Goal: Information Seeking & Learning: Learn about a topic

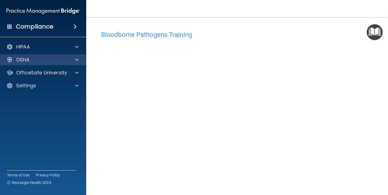
click at [33, 59] on div "OSHA" at bounding box center [35, 60] width 67 height 6
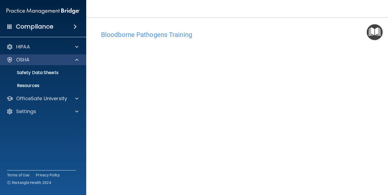
click at [33, 59] on div "OSHA" at bounding box center [35, 60] width 67 height 6
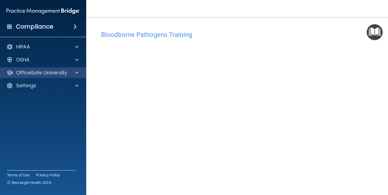
click at [57, 70] on p "OfficeSafe University" at bounding box center [41, 73] width 51 height 6
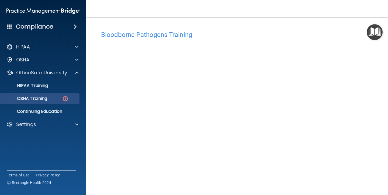
click at [57, 101] on div "OSHA Training" at bounding box center [41, 98] width 74 height 5
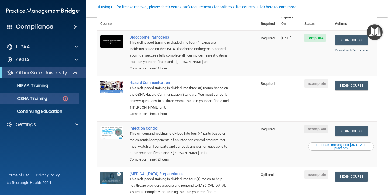
scroll to position [53, 0]
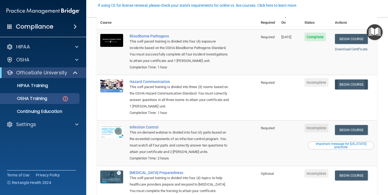
click at [360, 80] on link "Begin Course" at bounding box center [351, 85] width 33 height 10
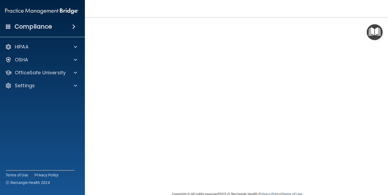
scroll to position [33, 0]
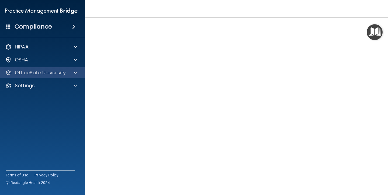
click at [68, 73] on div at bounding box center [74, 73] width 13 height 6
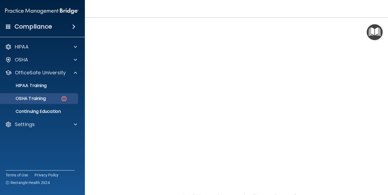
click at [63, 95] on img at bounding box center [64, 98] width 7 height 7
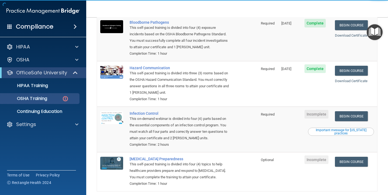
scroll to position [69, 0]
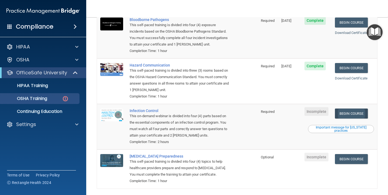
click at [360, 109] on link "Begin Course" at bounding box center [351, 114] width 33 height 10
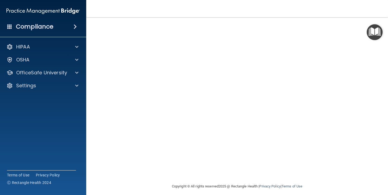
scroll to position [31, 0]
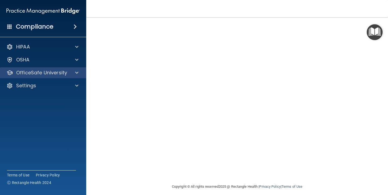
click at [63, 74] on p "OfficeSafe University" at bounding box center [41, 73] width 51 height 6
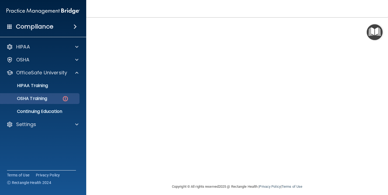
click at [57, 100] on div "OSHA Training" at bounding box center [41, 98] width 74 height 5
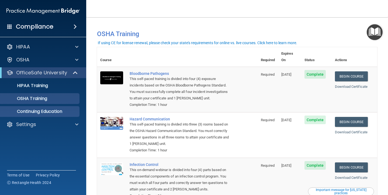
click at [62, 113] on p "Continuing Education" at bounding box center [41, 111] width 74 height 5
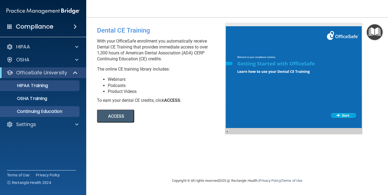
click at [46, 86] on p "HIPAA Training" at bounding box center [26, 85] width 44 height 5
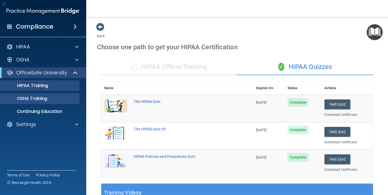
click at [47, 97] on p "OSHA Training" at bounding box center [26, 98] width 44 height 5
